Goal: Task Accomplishment & Management: Manage account settings

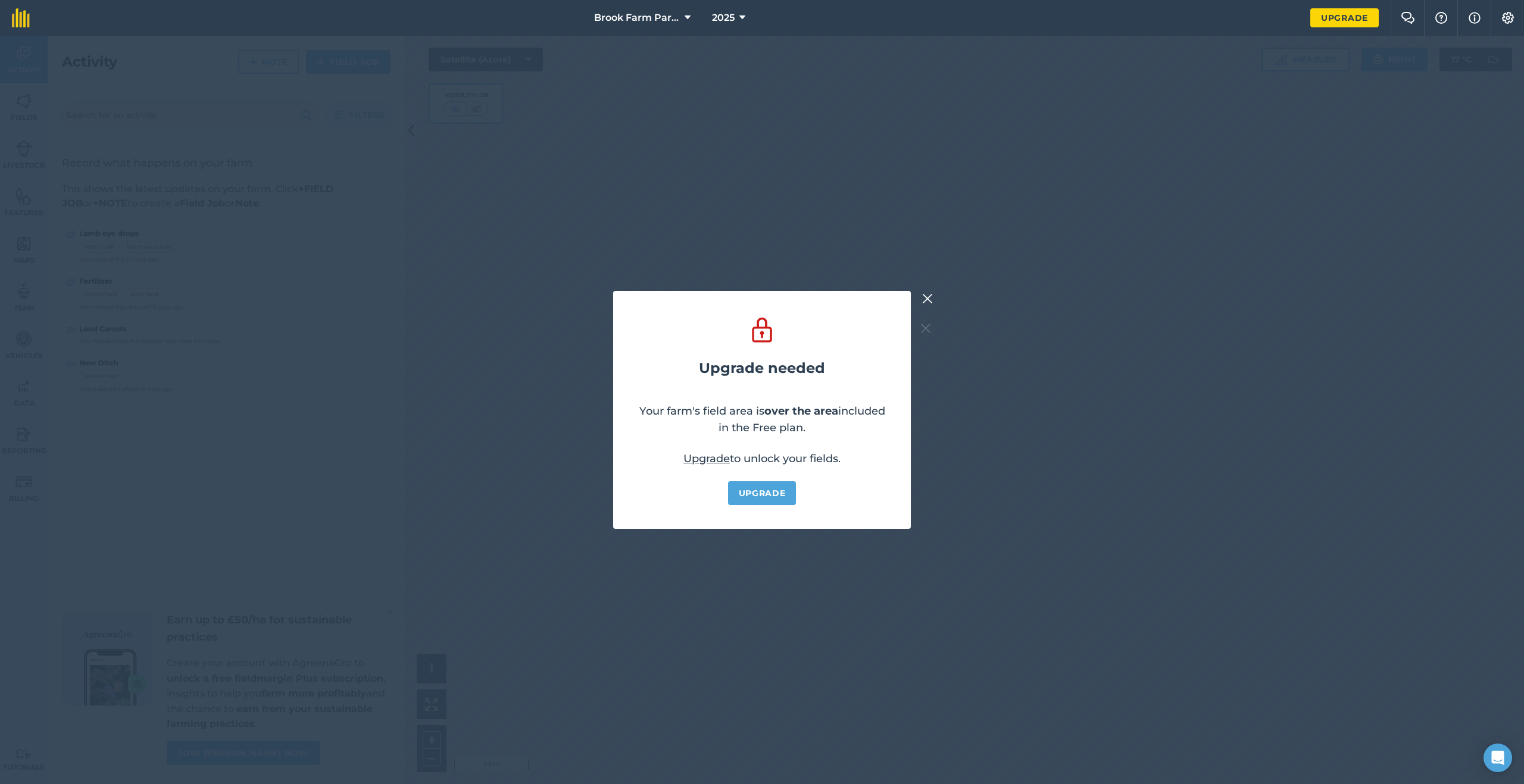
click at [924, 292] on img at bounding box center [927, 299] width 11 height 14
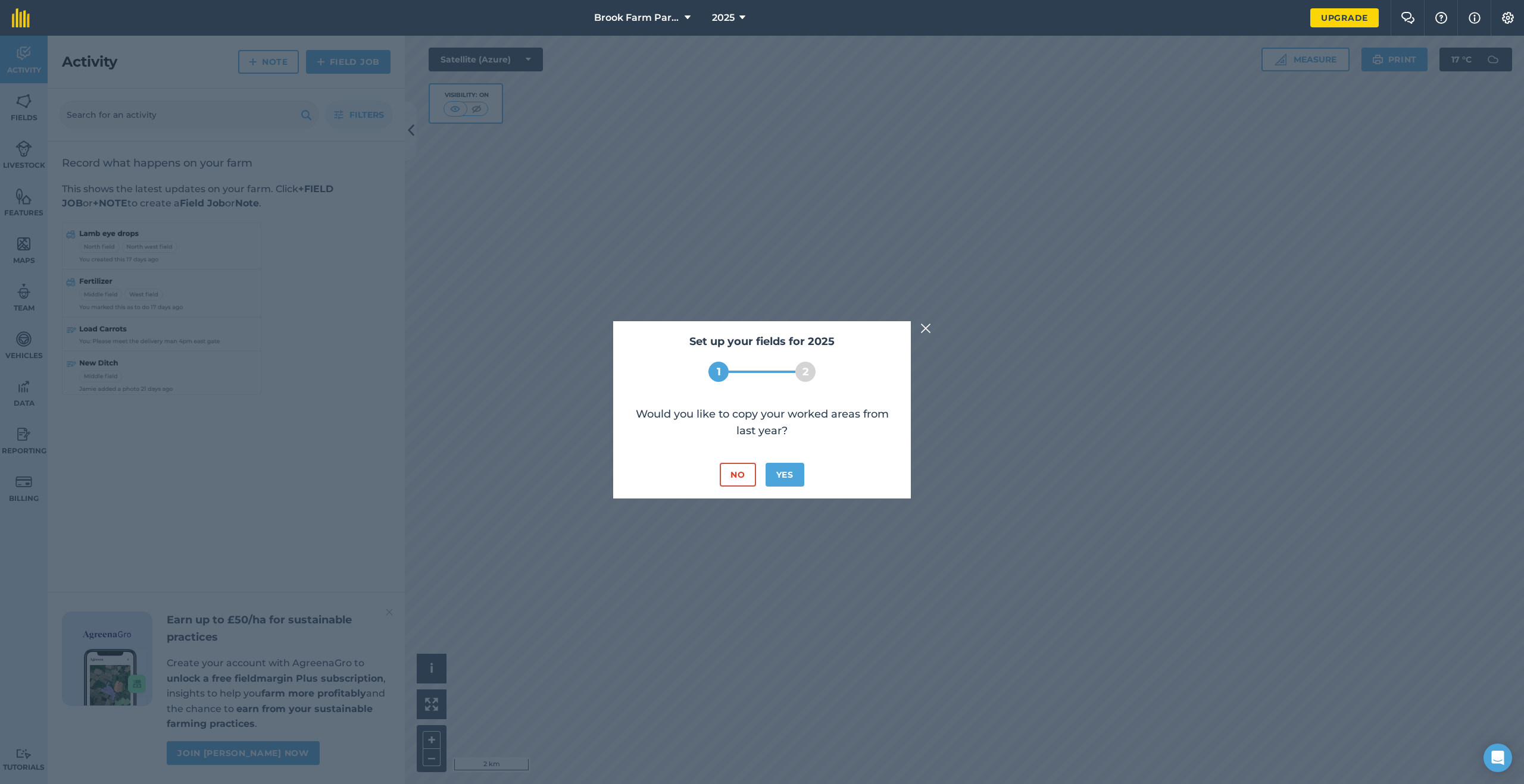
click at [928, 325] on img at bounding box center [926, 329] width 11 height 14
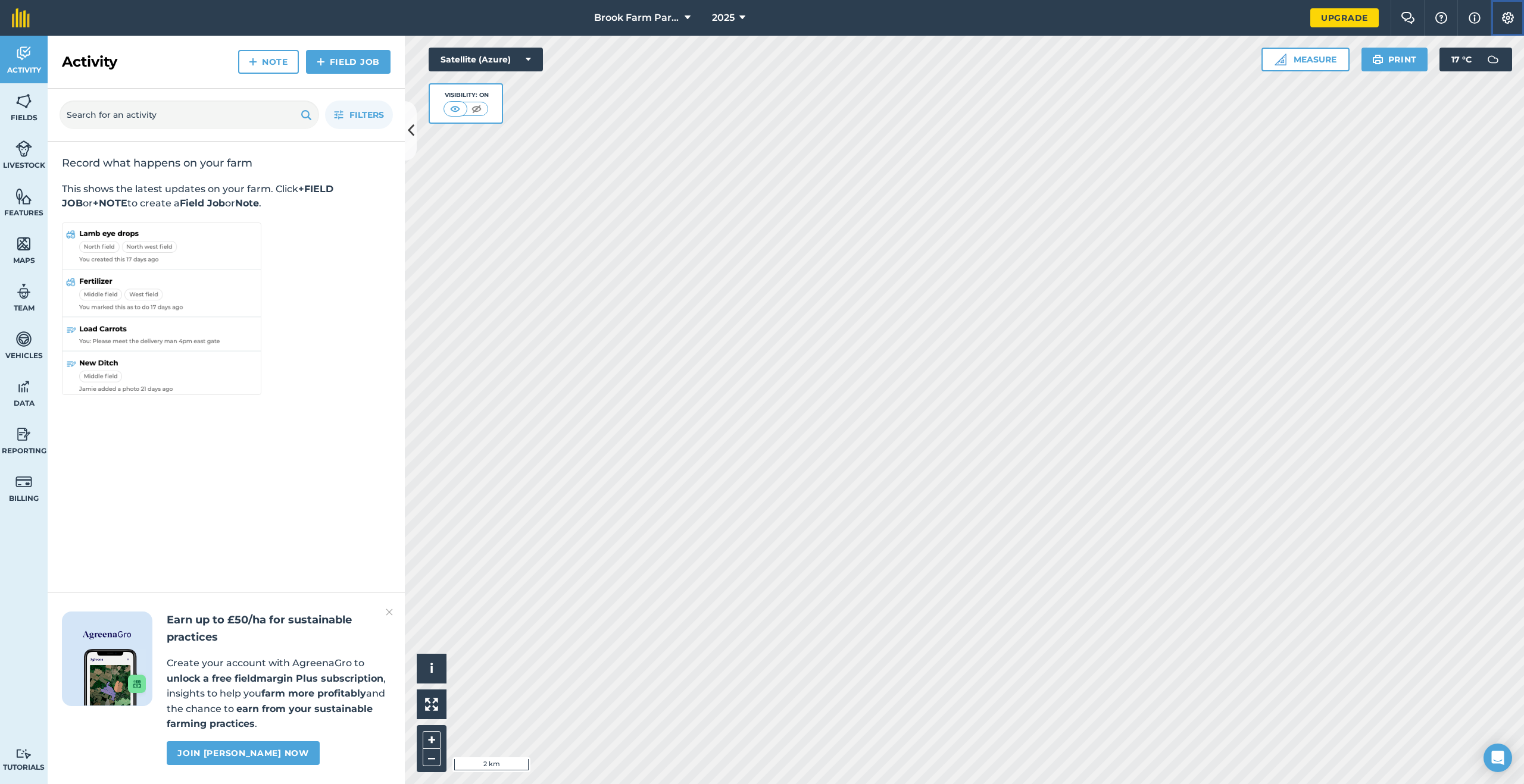
click at [1502, 16] on img at bounding box center [1508, 17] width 14 height 12
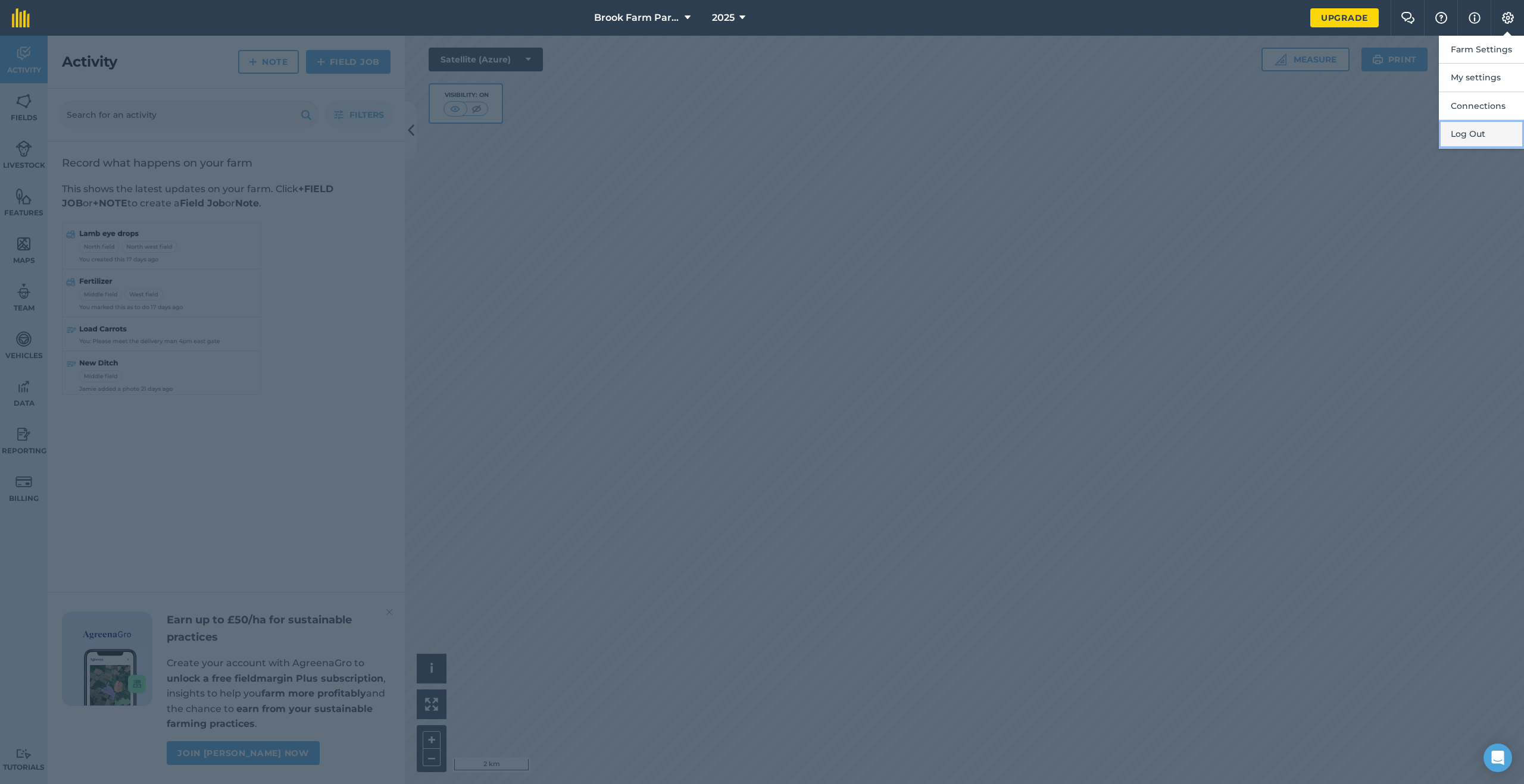
click at [1476, 132] on button "Log Out" at bounding box center [1481, 134] width 85 height 28
